Goal: Communication & Community: Answer question/provide support

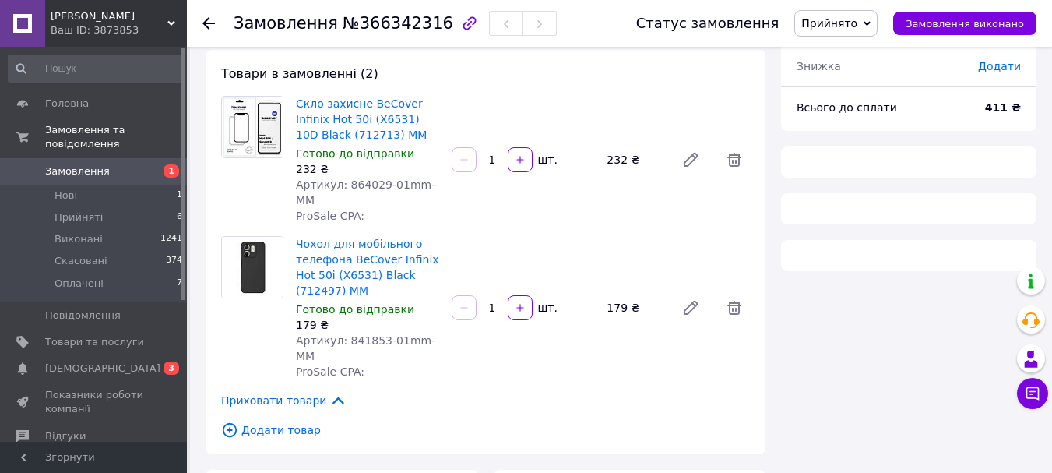
scroll to position [78, 0]
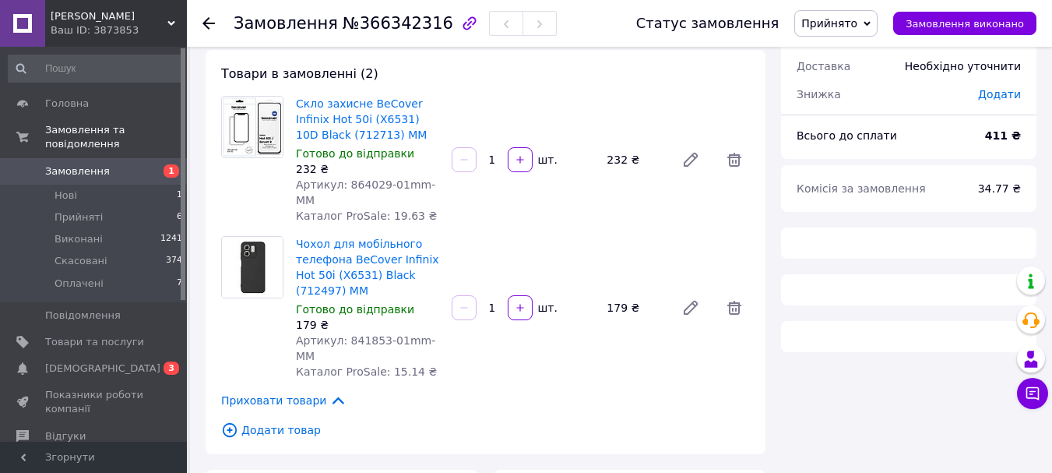
click at [153, 164] on span "1" at bounding box center [165, 171] width 43 height 14
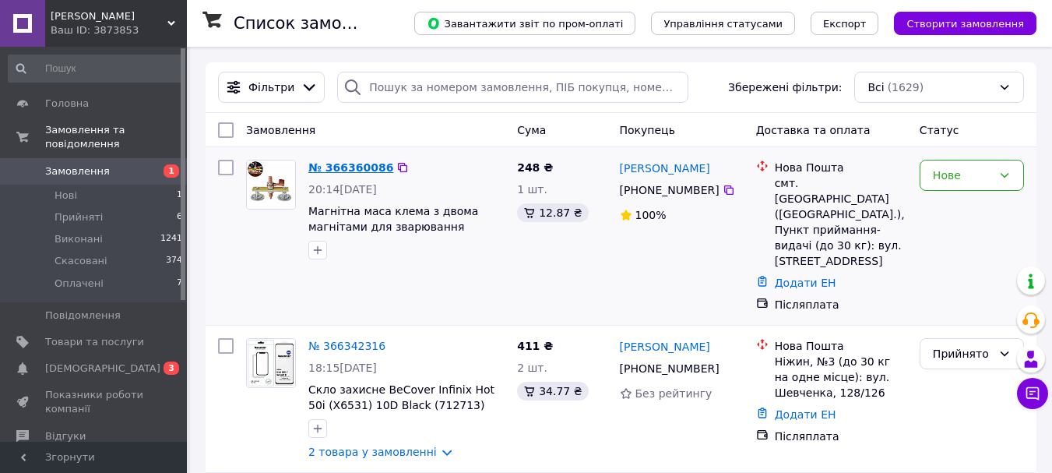
click at [315, 172] on link "№ 366360086" at bounding box center [350, 167] width 85 height 12
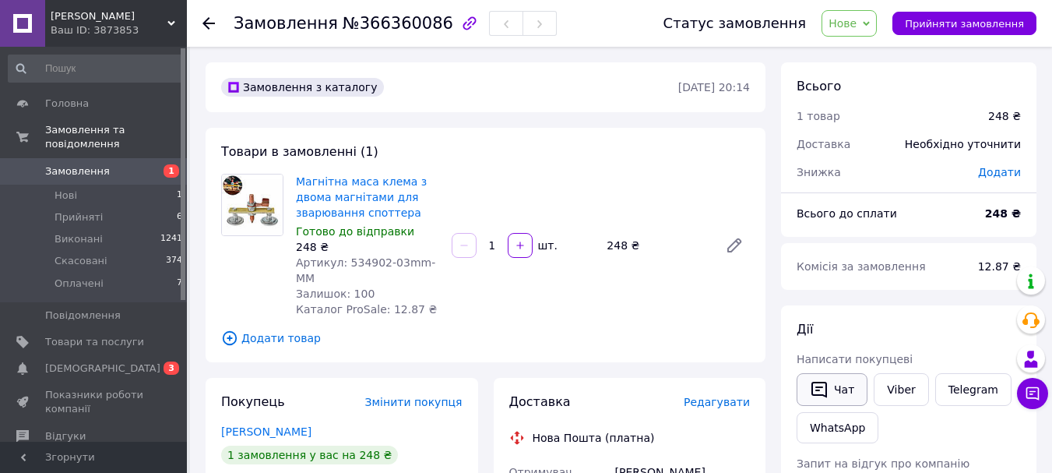
click at [847, 387] on button "Чат" at bounding box center [832, 389] width 71 height 33
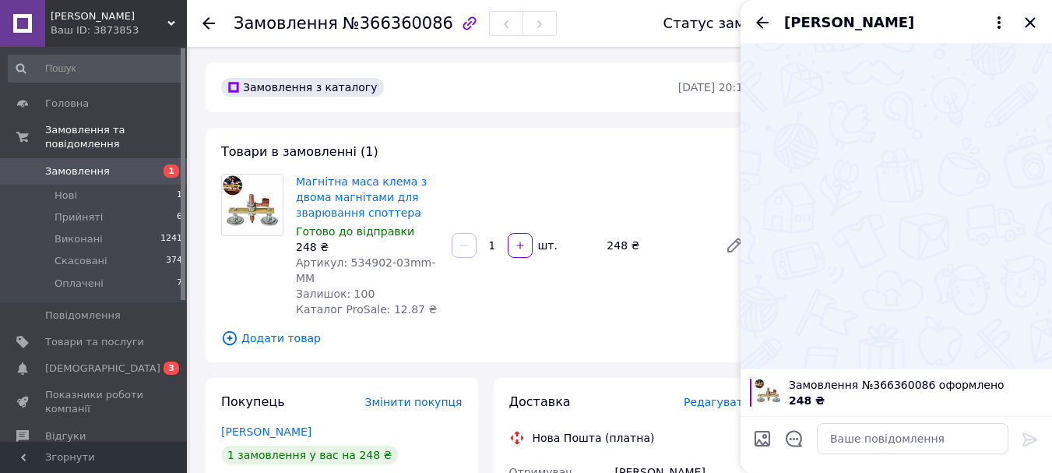
click at [1032, 28] on icon "Закрити" at bounding box center [1030, 22] width 19 height 19
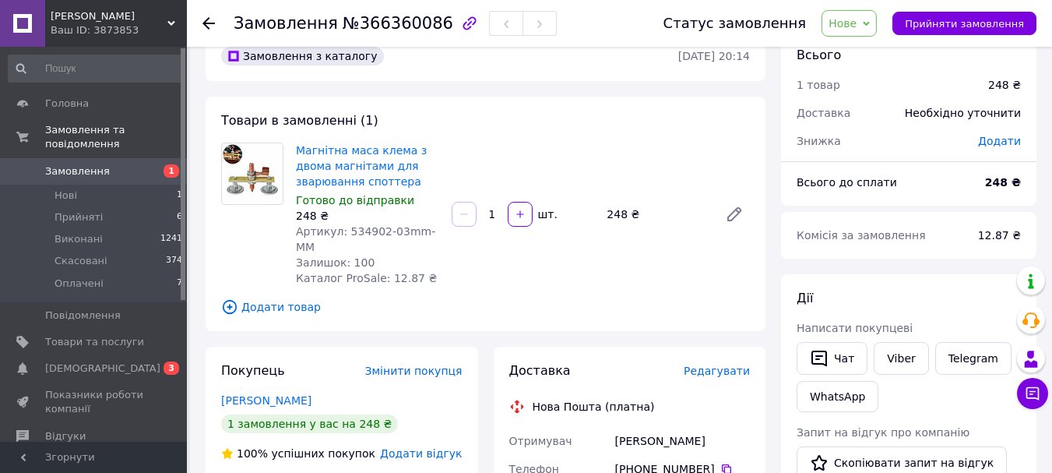
scroll to position [78, 0]
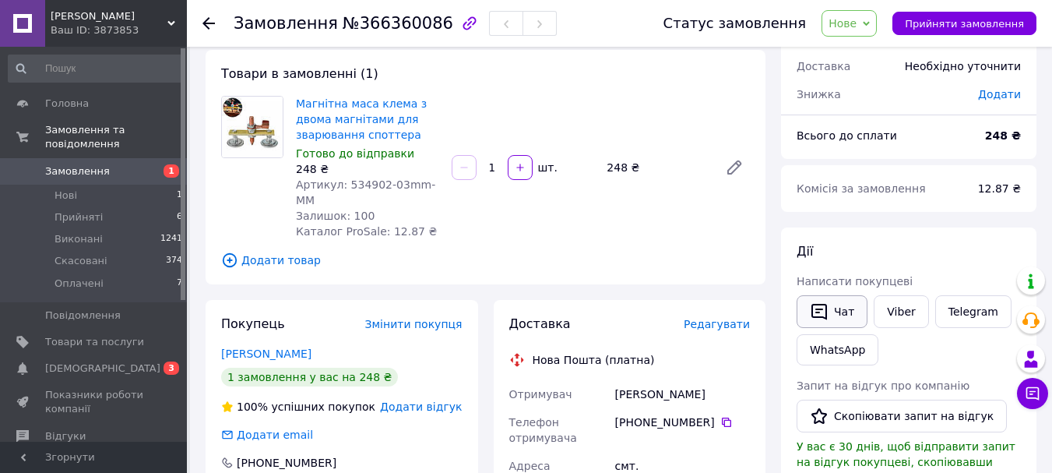
click at [842, 305] on button "Чат" at bounding box center [832, 311] width 71 height 33
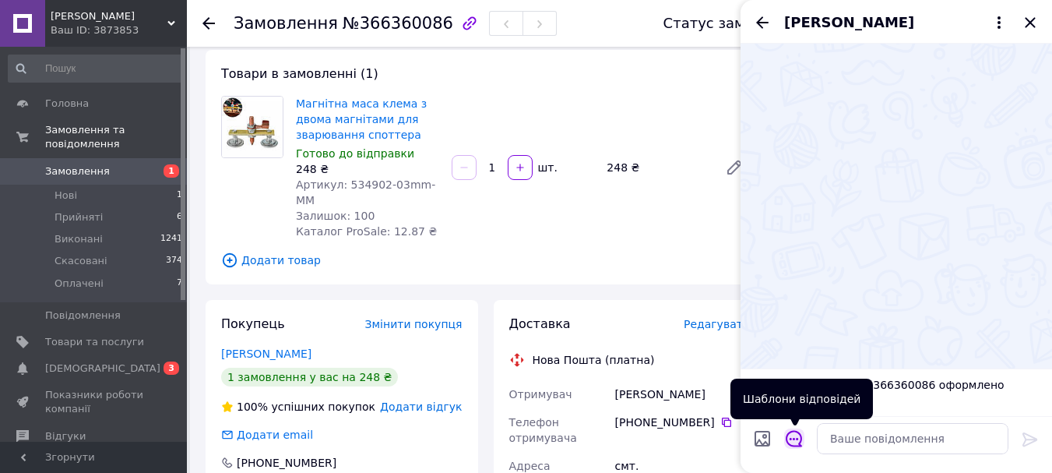
click at [799, 434] on icon "Відкрити шаблони відповідей" at bounding box center [794, 439] width 16 height 16
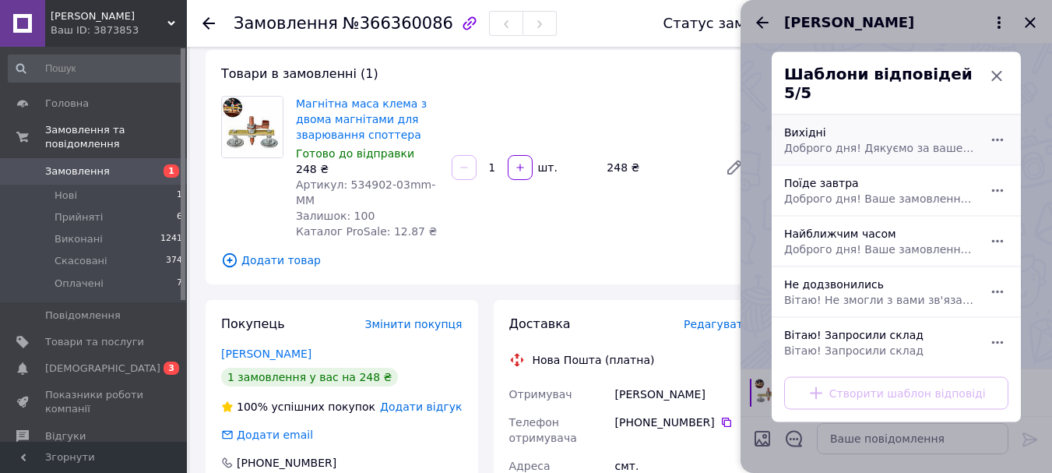
click at [855, 139] on span "Доброго дня! Дякуємо за ваше замовлення. Сьогодні у нас вихідний, тому відправк…" at bounding box center [879, 147] width 190 height 16
type textarea "Доброго дня! Дякуємо за ваше замовлення. Сьогодні у нас вихідний, тому відправк…"
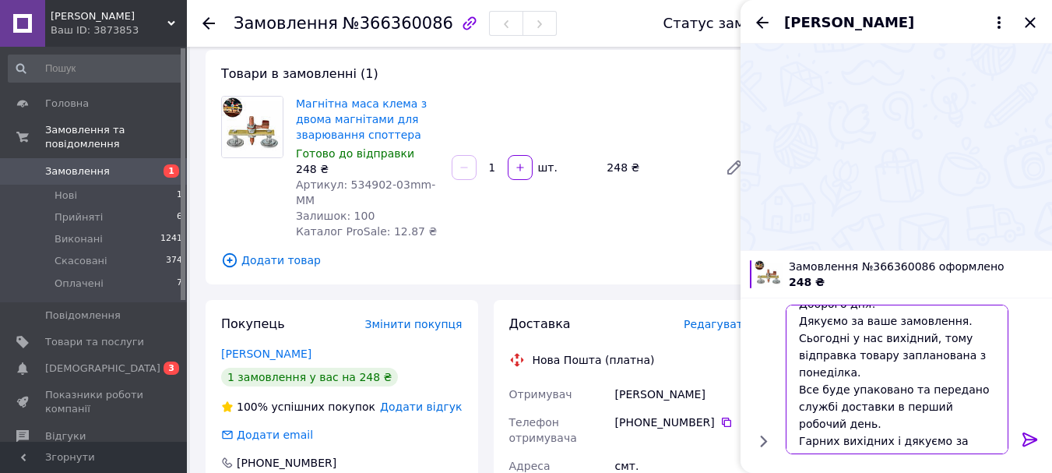
scroll to position [0, 0]
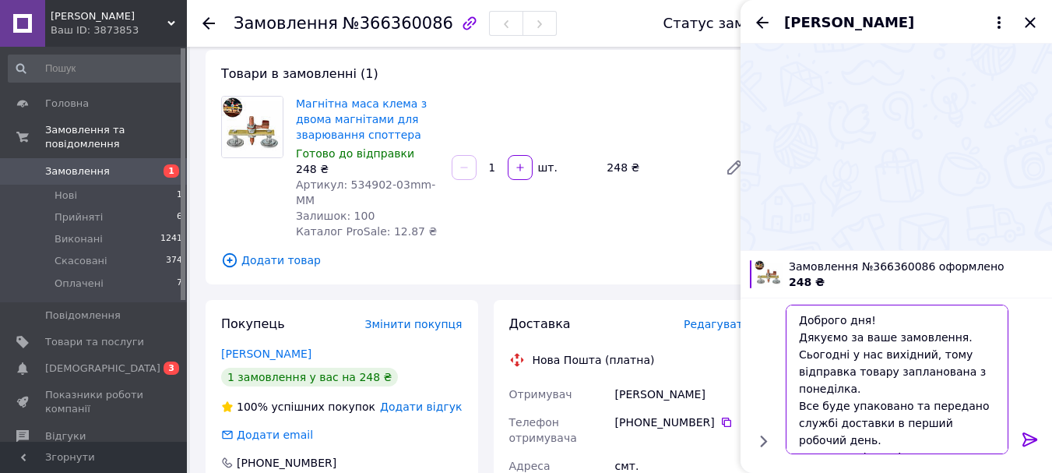
drag, startPoint x: 846, startPoint y: 443, endPoint x: 811, endPoint y: 371, distance: 79.4
click at [811, 371] on textarea "Доброго дня! Дякуємо за ваше замовлення. Сьогодні у нас вихідний, тому відправк…" at bounding box center [897, 378] width 223 height 149
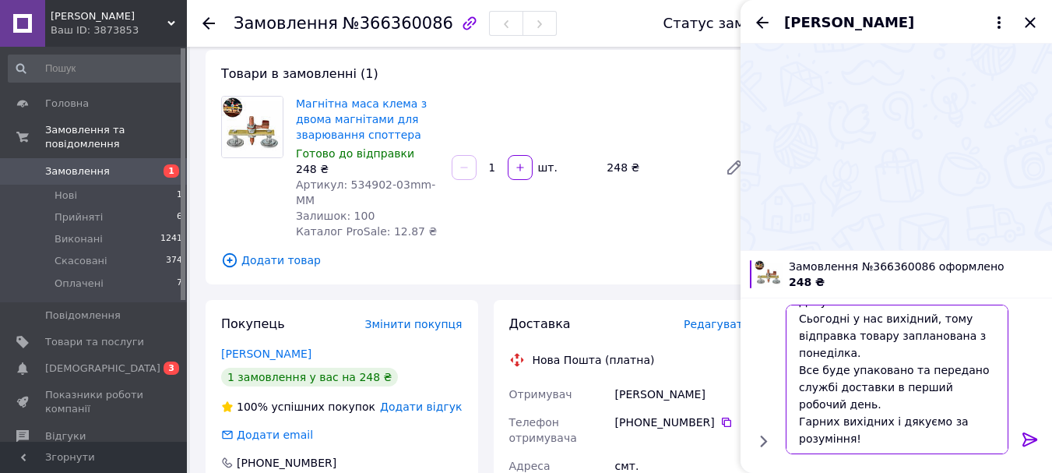
click at [914, 448] on textarea "Доброго дня! Дякуємо за ваше замовлення. Сьогодні у нас вихідний, тому відправк…" at bounding box center [897, 378] width 223 height 149
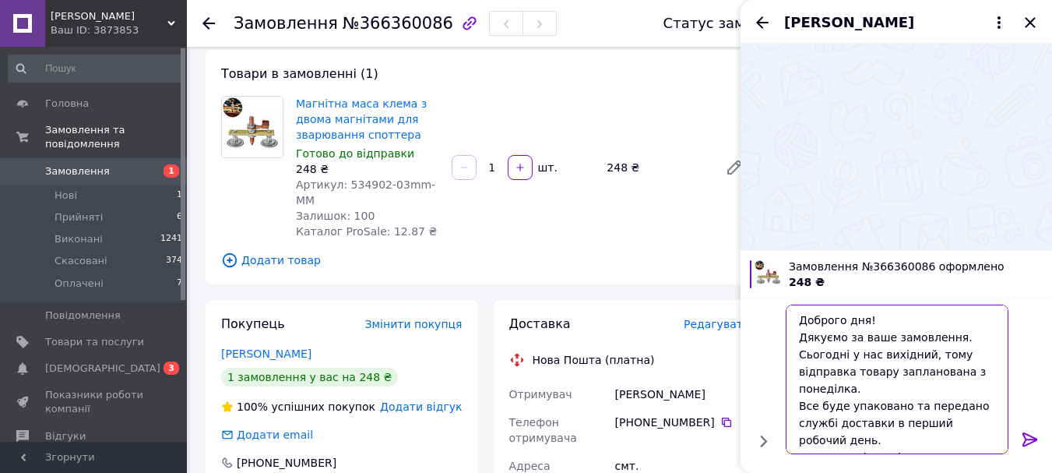
drag, startPoint x: 880, startPoint y: 434, endPoint x: 800, endPoint y: 337, distance: 126.1
click at [800, 337] on textarea "Доброго дня! Дякуємо за ваше замовлення. Сьогодні у нас вихідний, тому відправк…" at bounding box center [897, 378] width 223 height 149
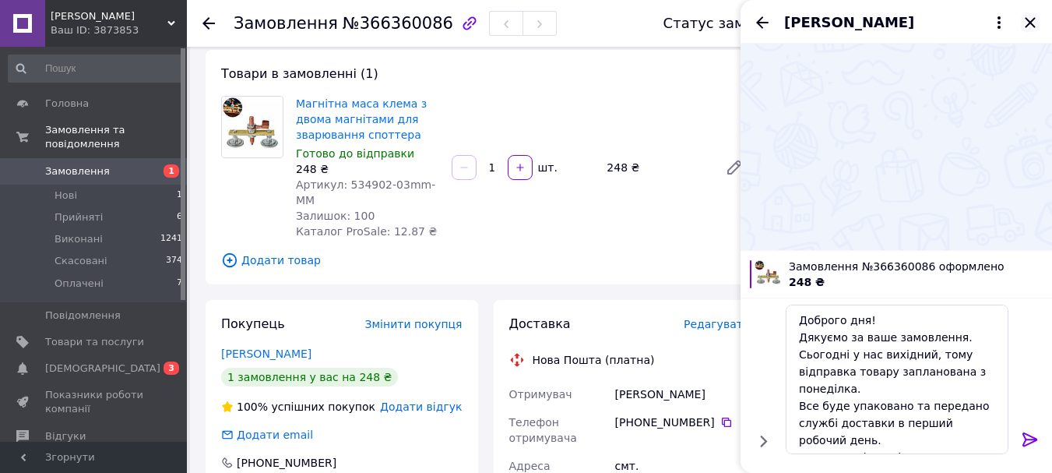
click at [1025, 20] on icon "Закрити" at bounding box center [1030, 22] width 19 height 19
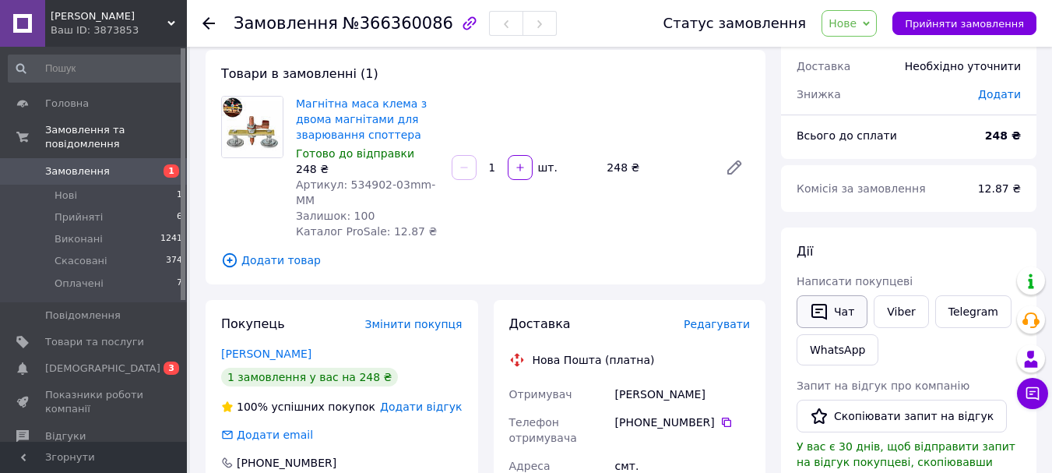
click at [861, 317] on button "Чат" at bounding box center [832, 311] width 71 height 33
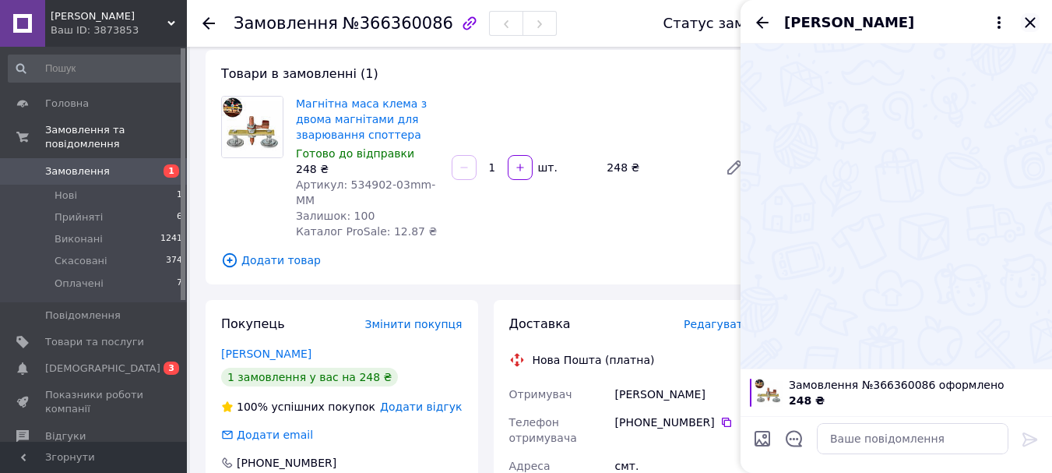
click at [1029, 20] on icon "Закрити" at bounding box center [1030, 22] width 19 height 19
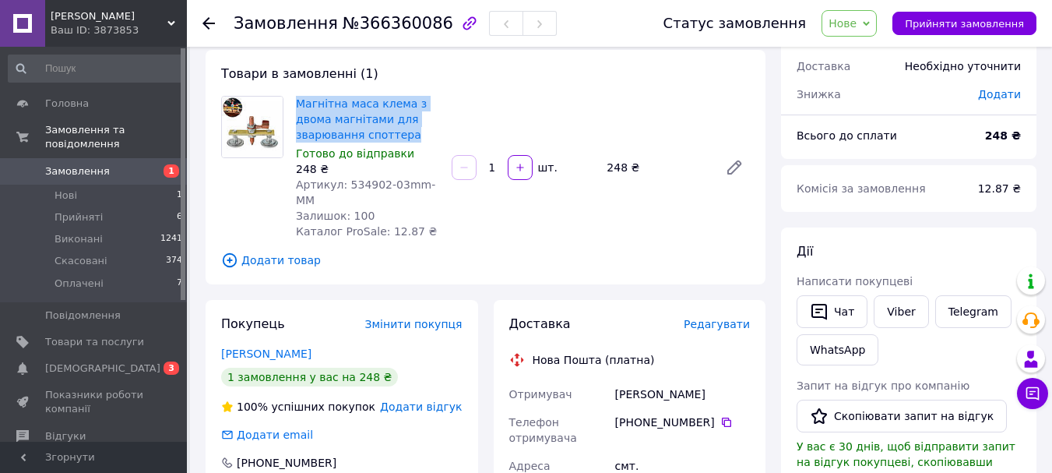
drag, startPoint x: 412, startPoint y: 137, endPoint x: 294, endPoint y: 104, distance: 122.8
click at [294, 104] on div "Магнітна маса клема з двома магнітами для зварювання споттера Готово до відправ…" at bounding box center [368, 167] width 156 height 149
copy link "Магнітна маса клема з двома магнітами для зварювання споттера"
